Goal: Check status: Check status

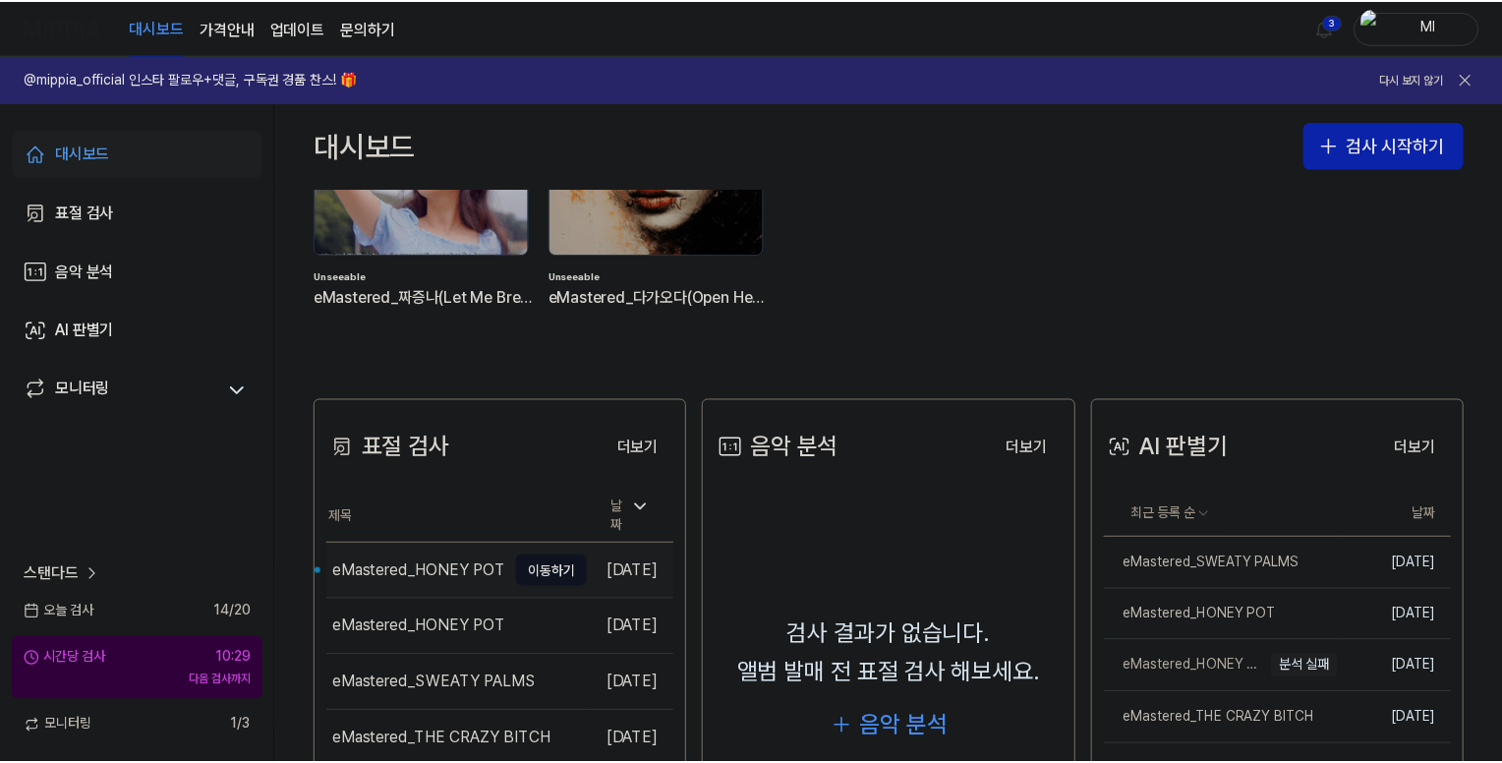
scroll to position [295, 0]
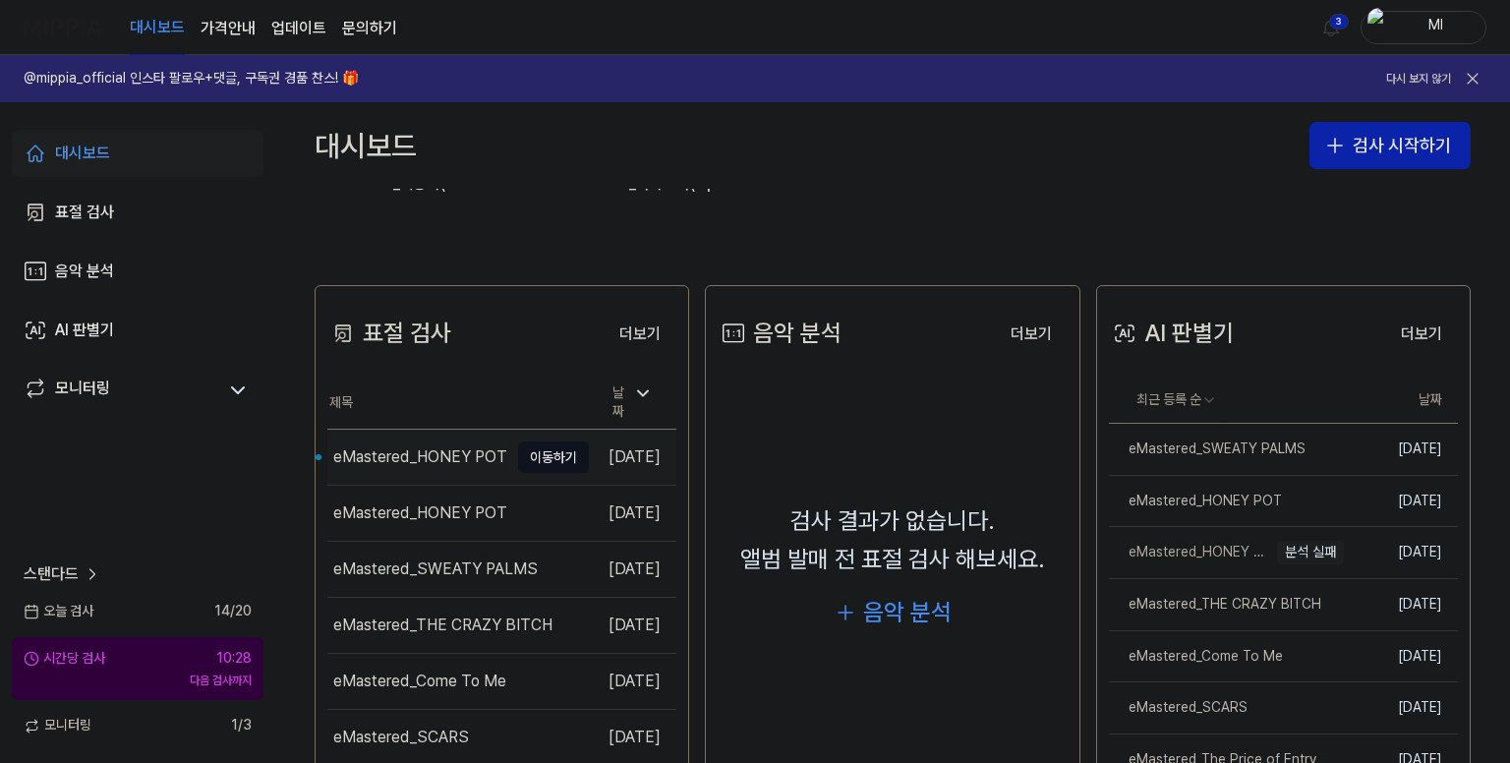
click at [400, 445] on div "eMastered_HONEY POT" at bounding box center [420, 457] width 174 height 24
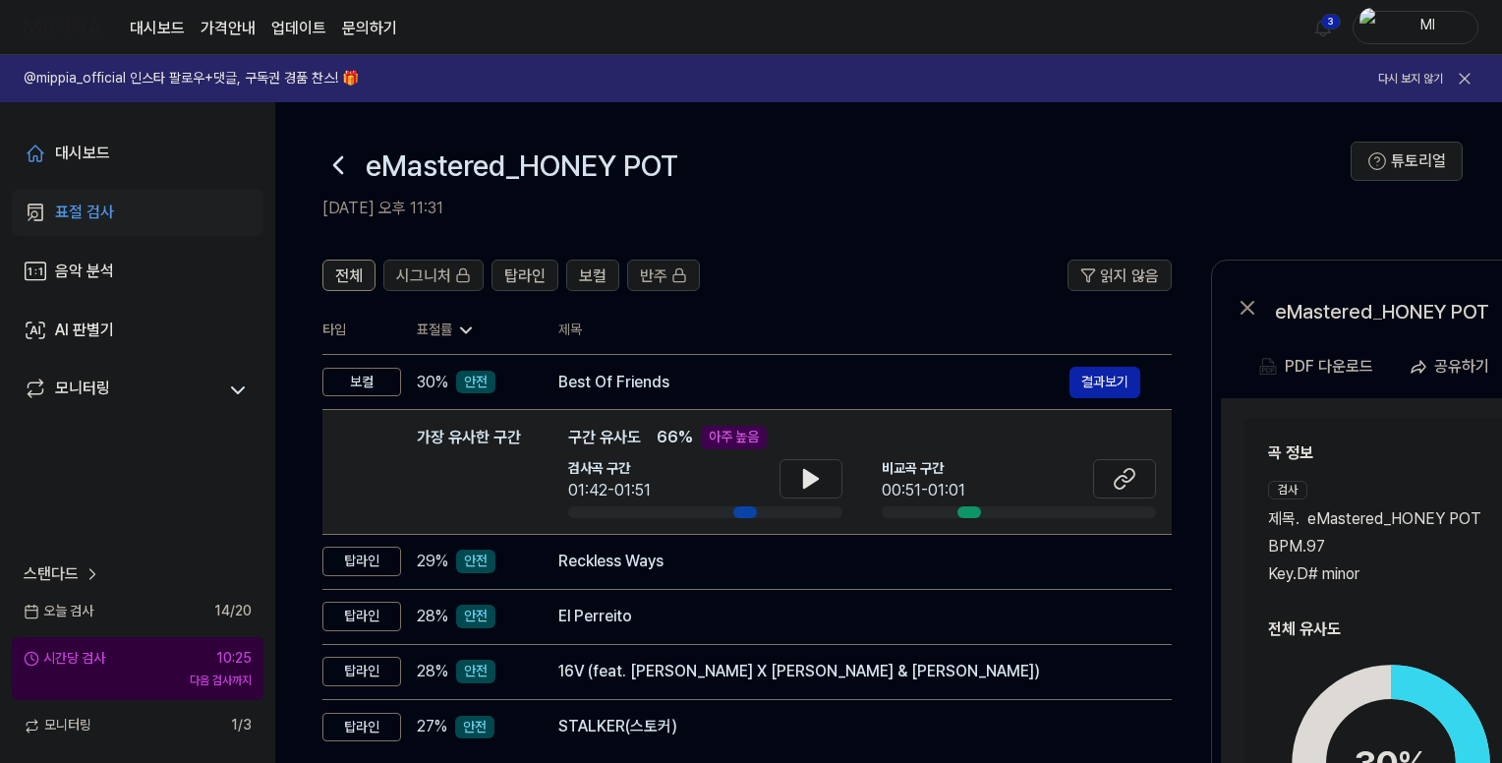
click at [338, 162] on icon at bounding box center [338, 164] width 31 height 31
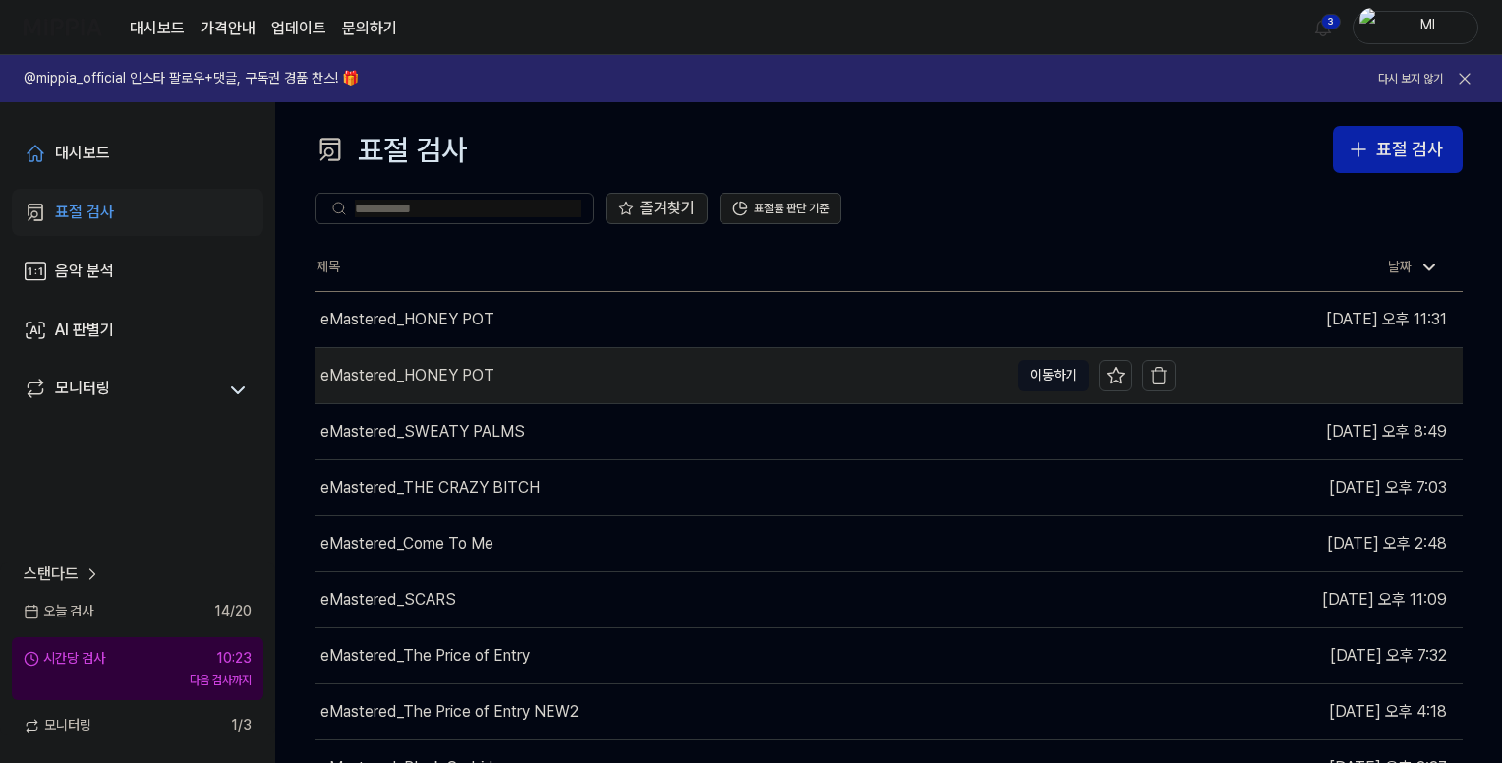
click at [437, 376] on div "eMastered_HONEY POT" at bounding box center [408, 376] width 174 height 24
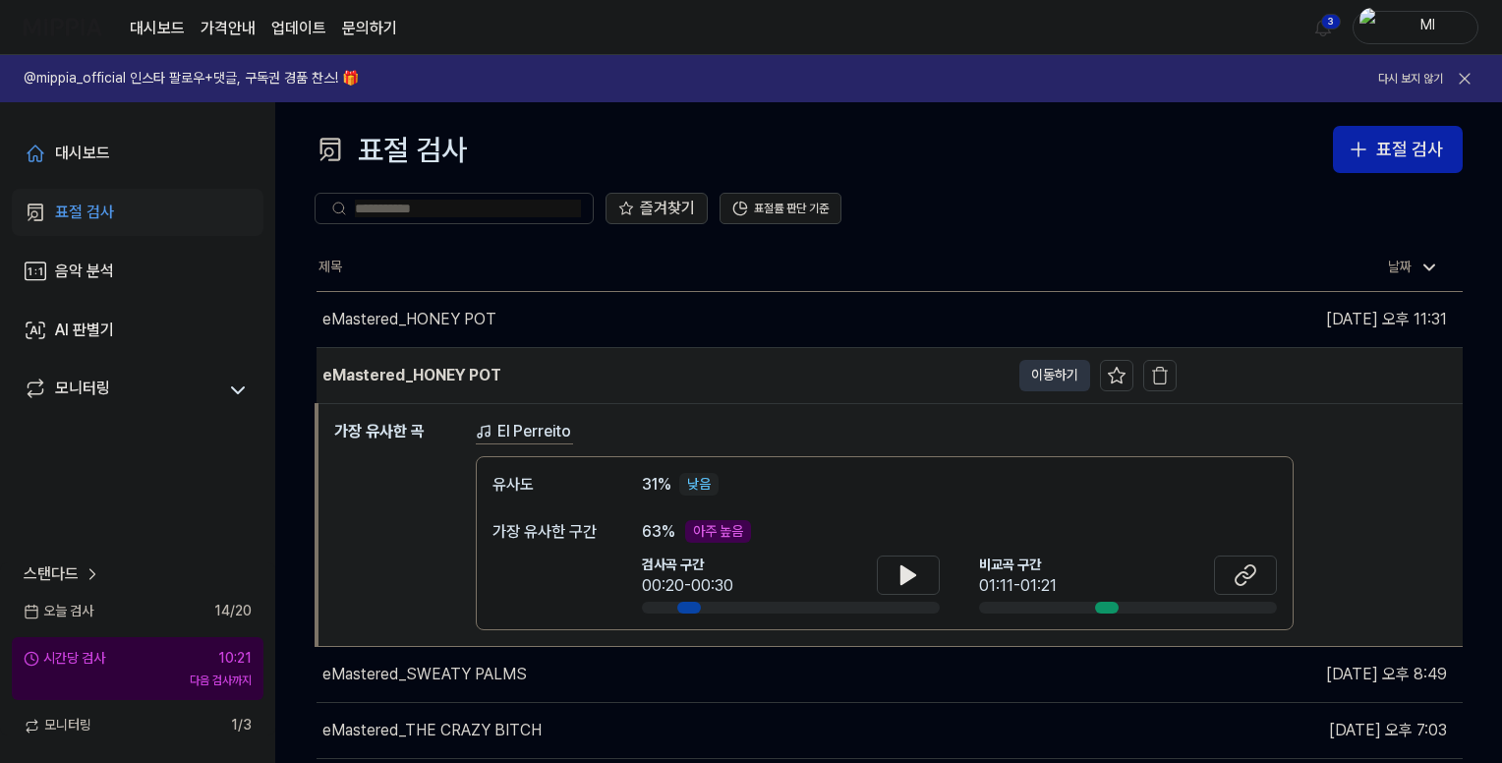
click at [1042, 372] on button "이동하기" at bounding box center [1055, 375] width 71 height 31
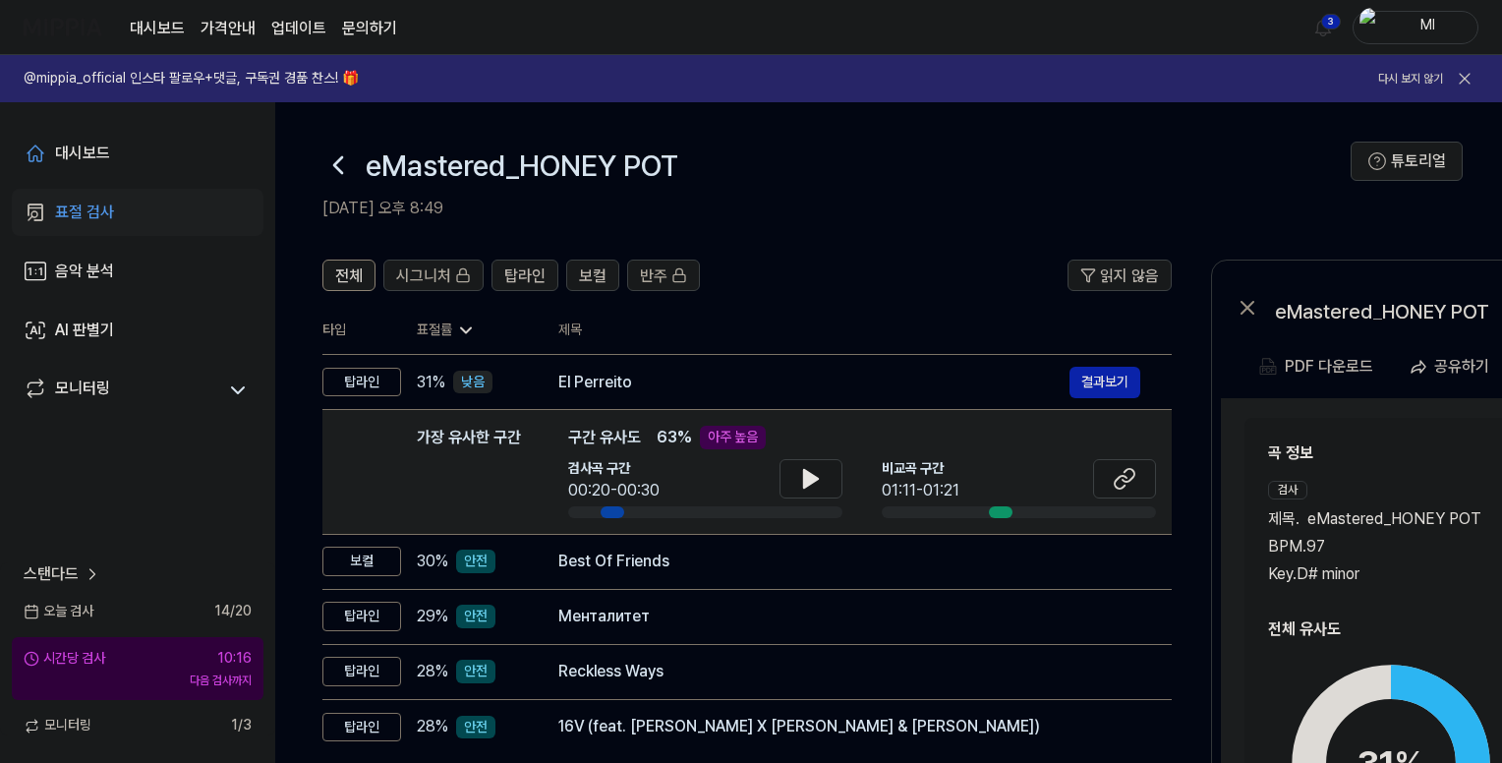
click at [329, 162] on icon at bounding box center [338, 164] width 31 height 31
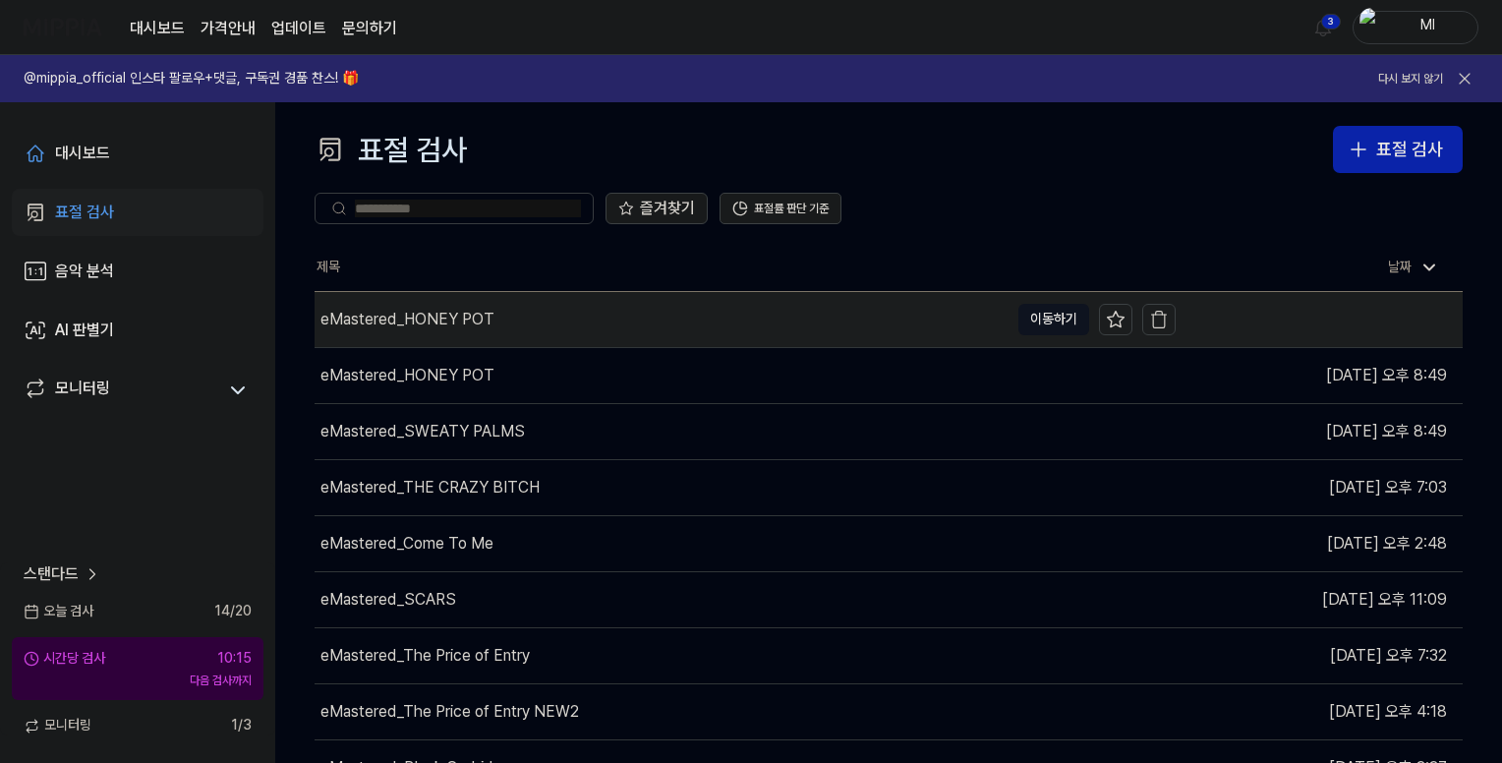
click at [426, 316] on div "eMastered_HONEY POT" at bounding box center [408, 320] width 174 height 24
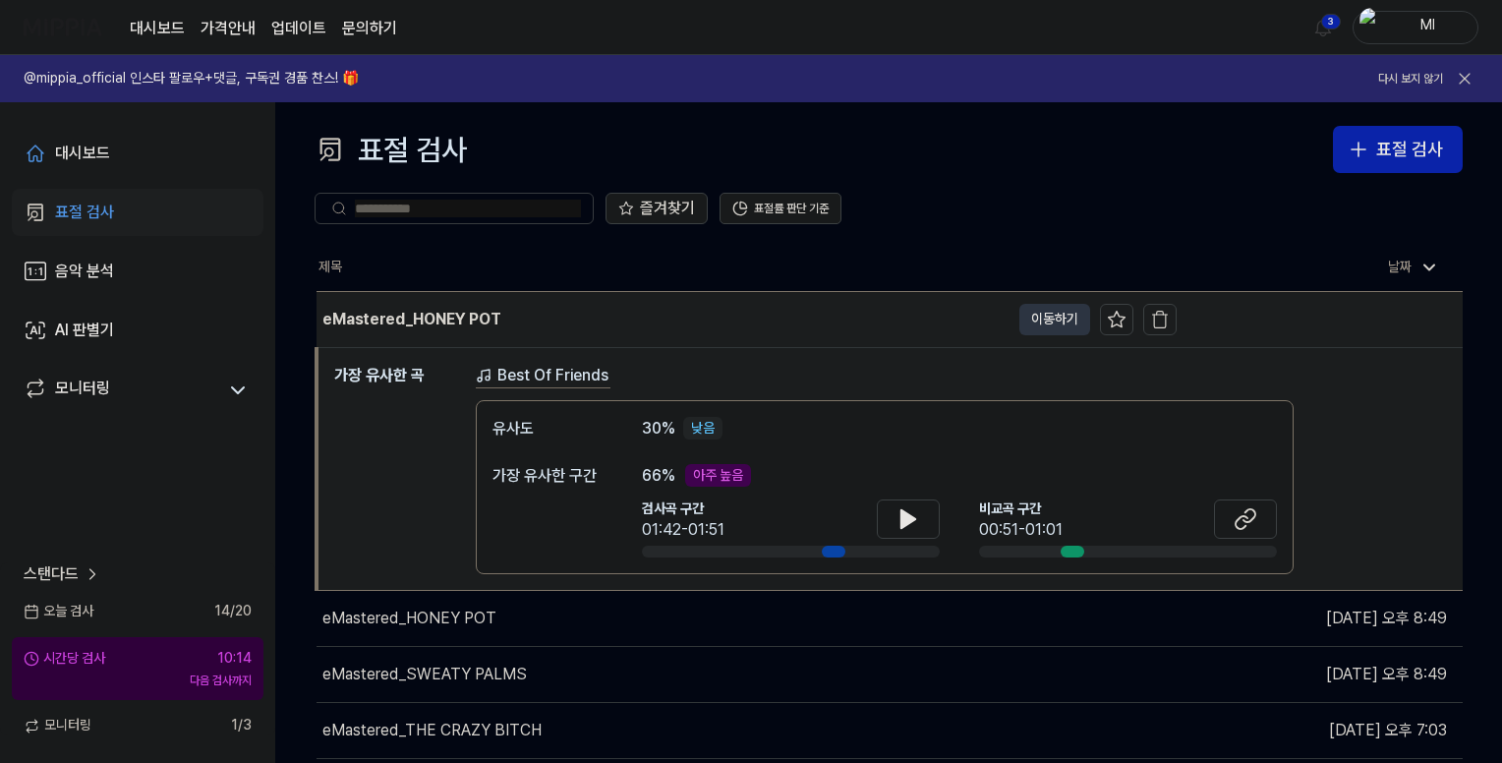
click at [1059, 315] on button "이동하기" at bounding box center [1055, 319] width 71 height 31
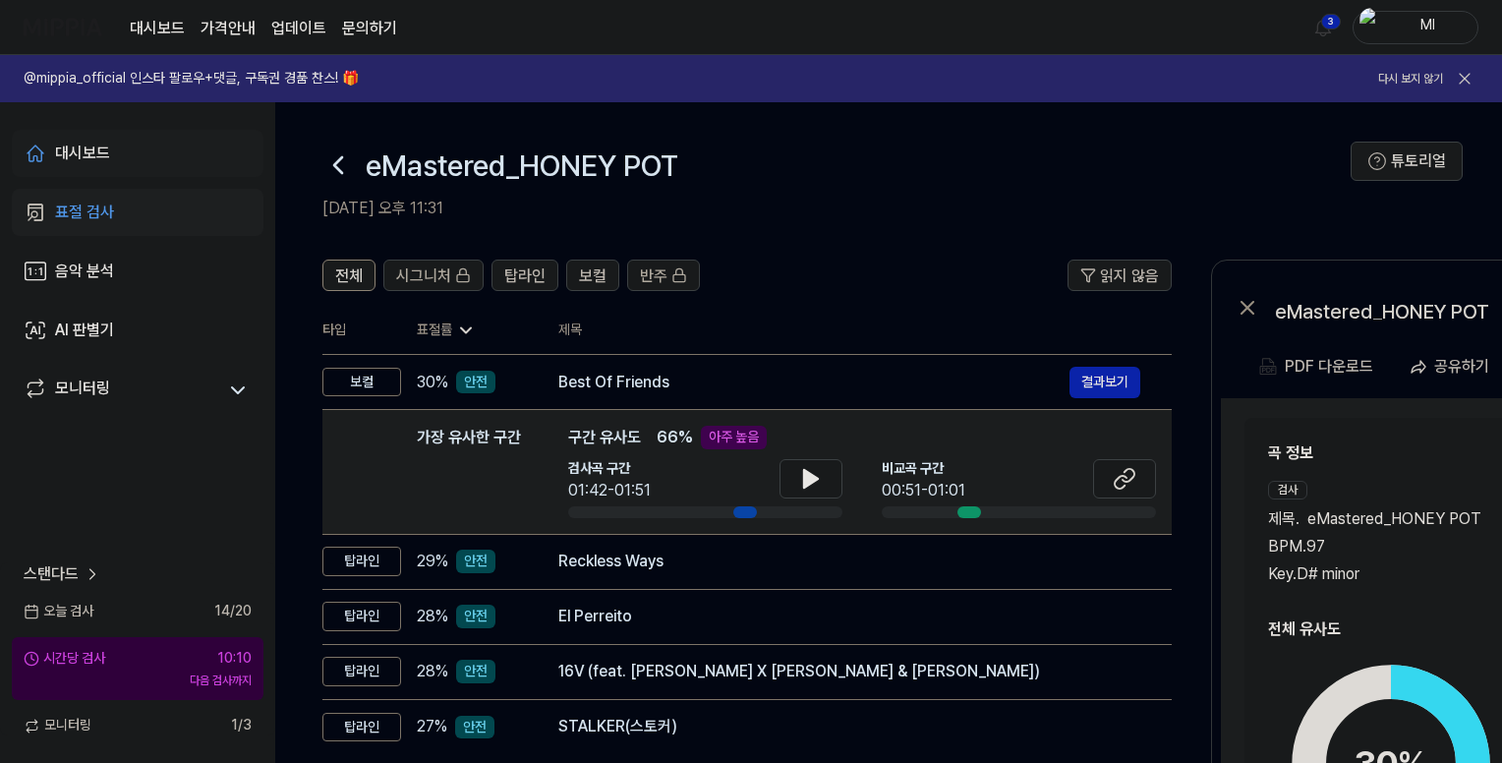
click at [94, 145] on div "대시보드" at bounding box center [82, 154] width 55 height 24
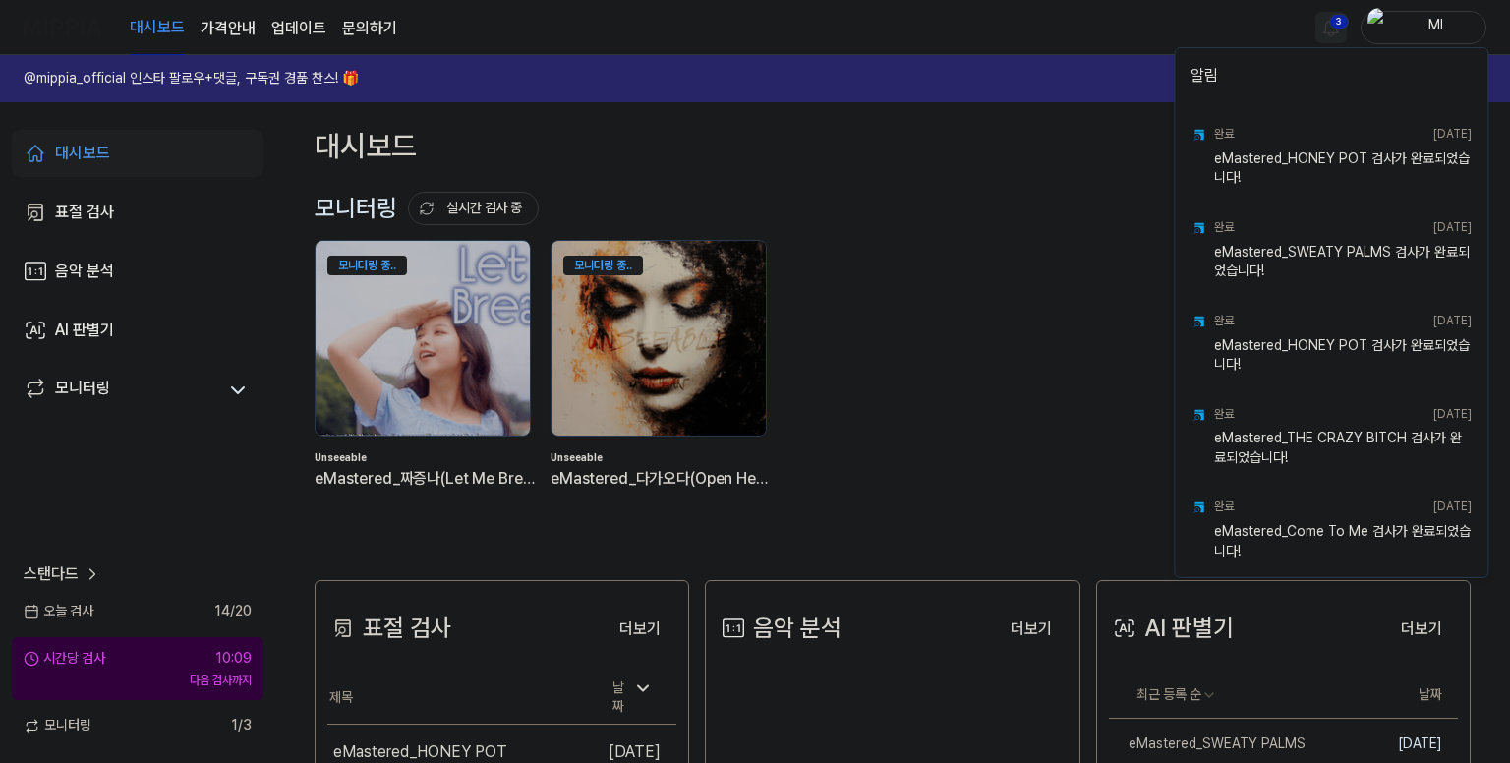
click at [1330, 25] on html "대시보드 가격안내 업데이트 문의하기 3 Ml @mippia_official 인스타 팔로우+댓글, 구독권 경품 찬스! 🎁 다시 보지 않기 대시보…" at bounding box center [755, 381] width 1510 height 763
click at [1120, 25] on html "대시보드 가격안내 업데이트 문의하기 Ml @mippia_official 인스타 팔로우+댓글, 구독권 경품 찬스! 🎁 다시 보지 않기 대시보드 …" at bounding box center [755, 381] width 1510 height 763
